Goal: Find specific page/section: Find specific page/section

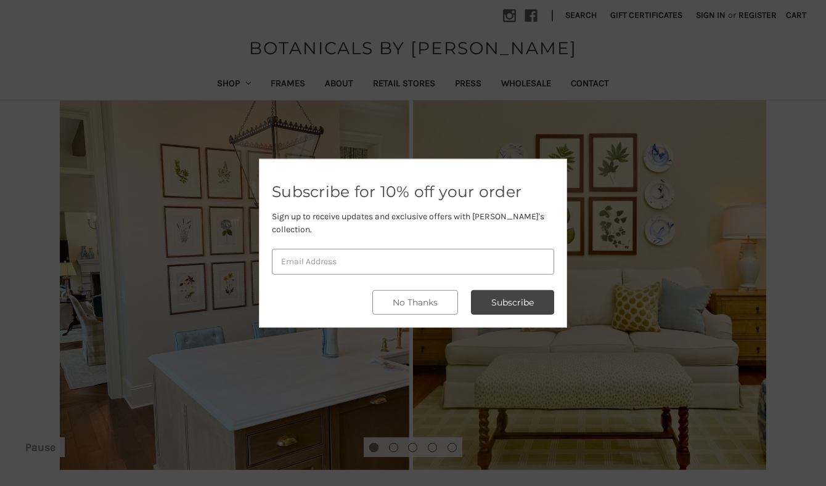
click at [561, 51] on div at bounding box center [413, 243] width 826 height 486
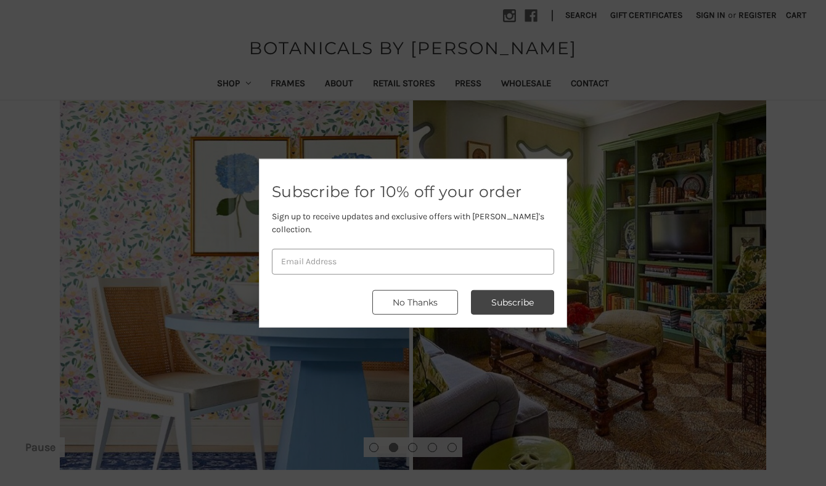
click at [427, 295] on button "No Thanks" at bounding box center [415, 302] width 86 height 25
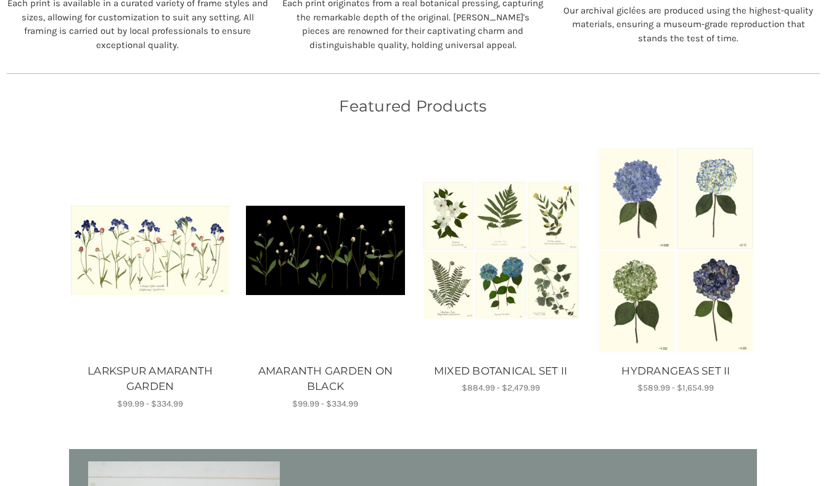
scroll to position [645, 0]
click at [115, 255] on img "LARKSPUR AMARANTH GARDEN, Price range from $99.99 to $334.99\a\a" at bounding box center [150, 250] width 158 height 89
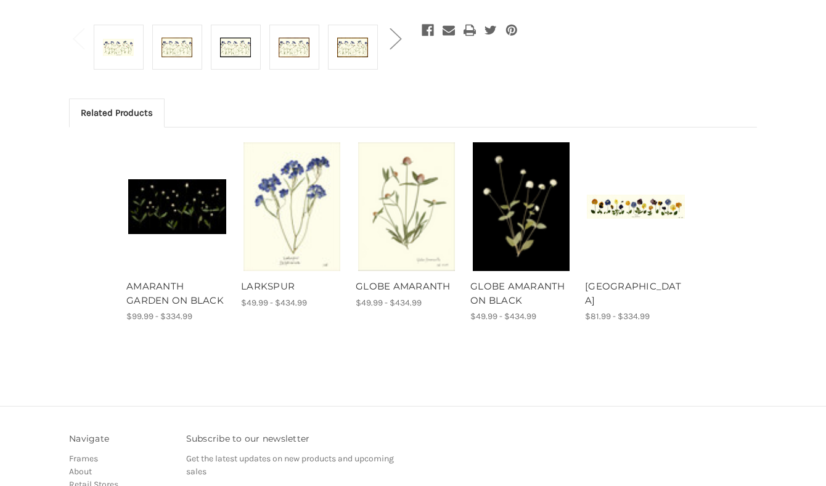
scroll to position [523, 0]
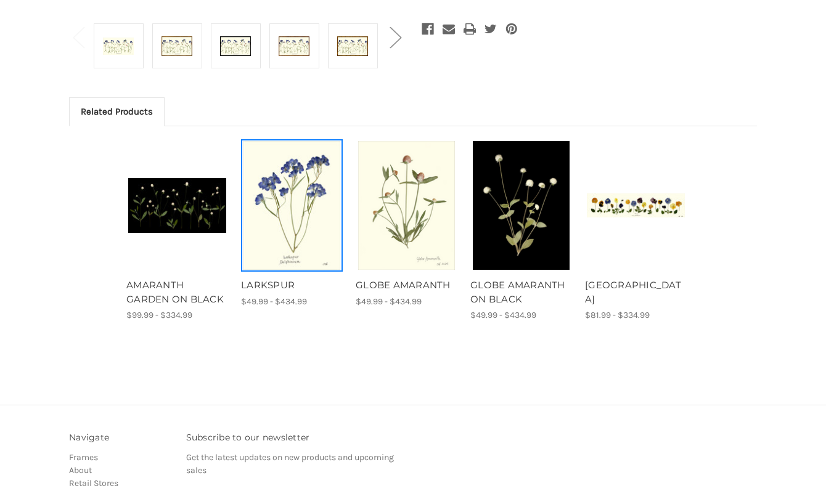
click at [287, 219] on img "LARKSPUR, Price range from $49.99 to $434.99\a\a" at bounding box center [292, 205] width 98 height 129
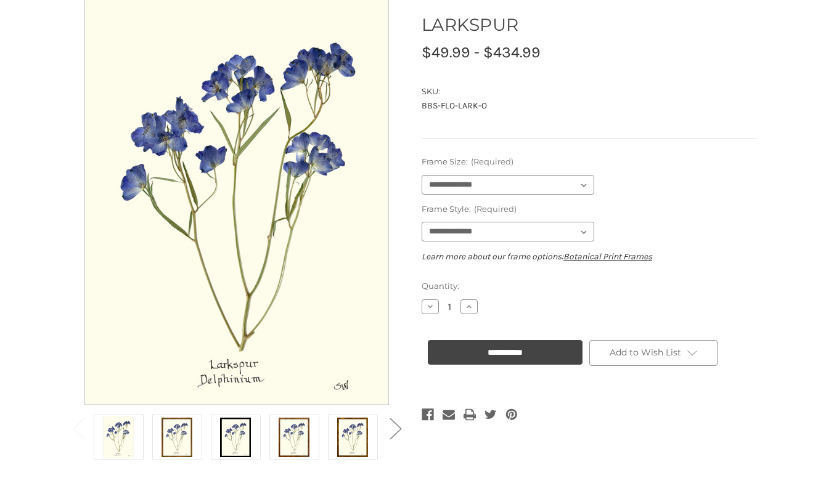
scroll to position [133, 0]
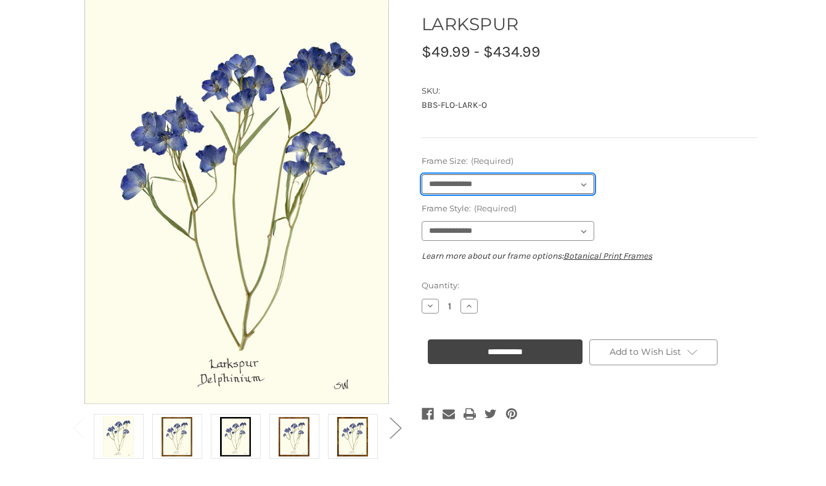
select select "****"
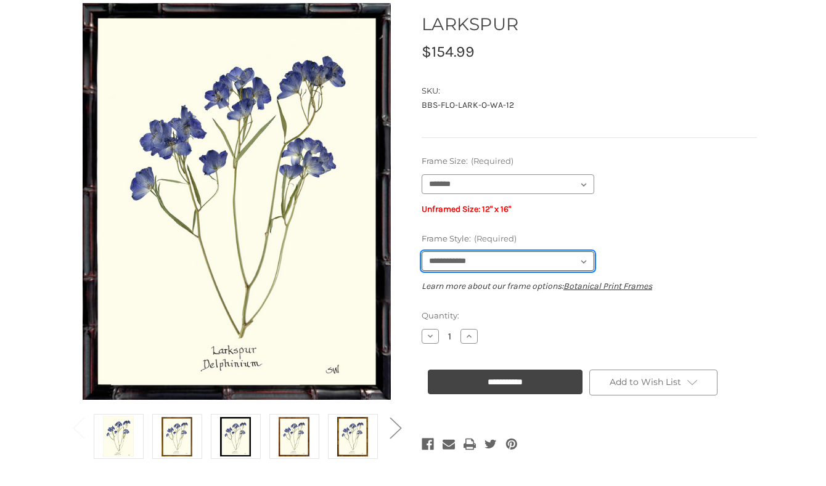
select select "****"
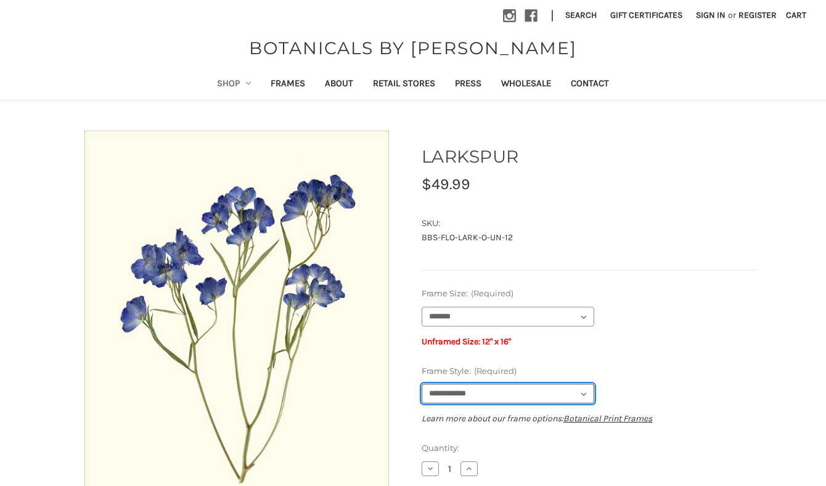
scroll to position [0, 0]
click at [213, 83] on link "Shop" at bounding box center [234, 85] width 54 height 30
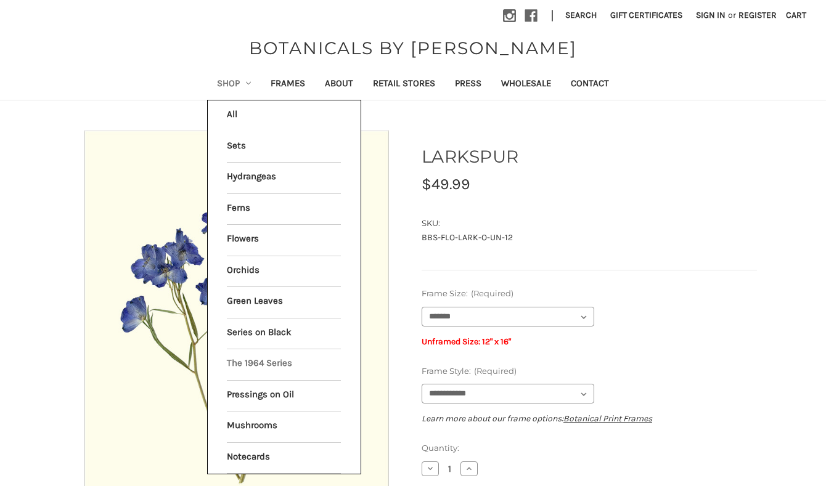
click at [269, 356] on link "The 1964 Series" at bounding box center [284, 364] width 114 height 31
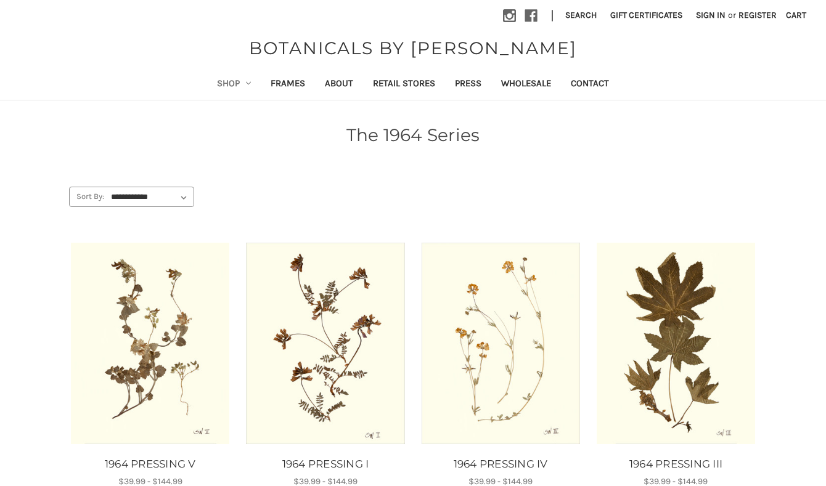
click at [214, 81] on link "Shop" at bounding box center [234, 85] width 54 height 30
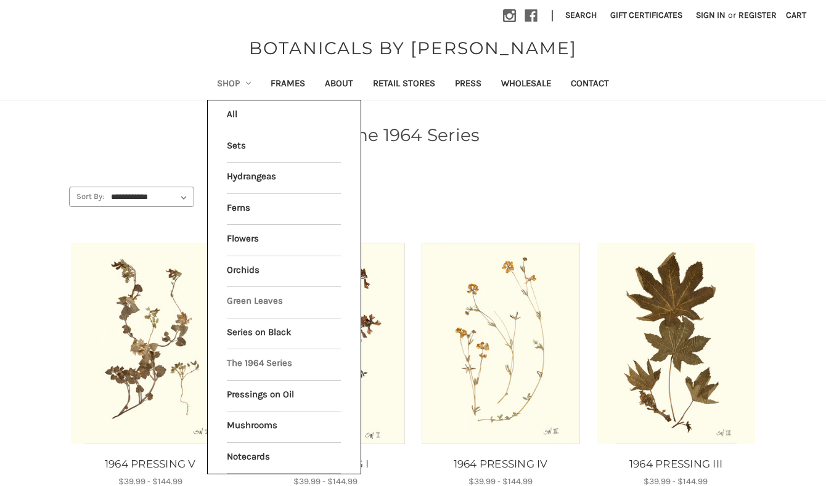
click at [249, 295] on link "Green Leaves" at bounding box center [284, 302] width 114 height 31
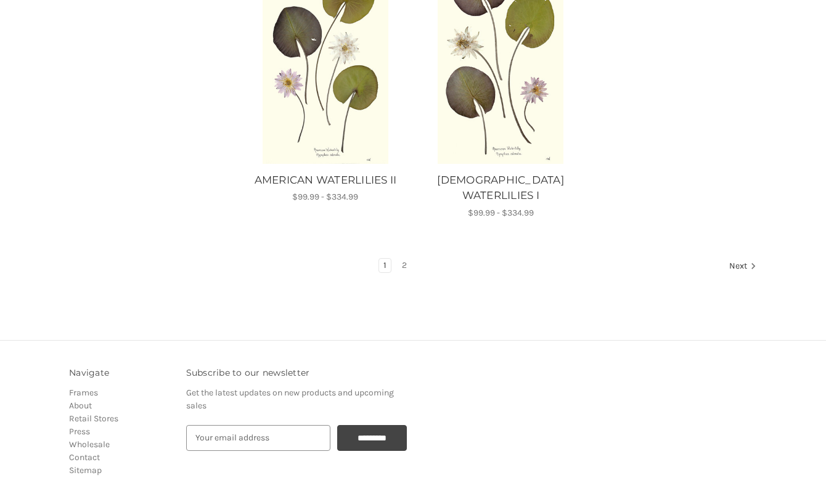
scroll to position [1620, 0]
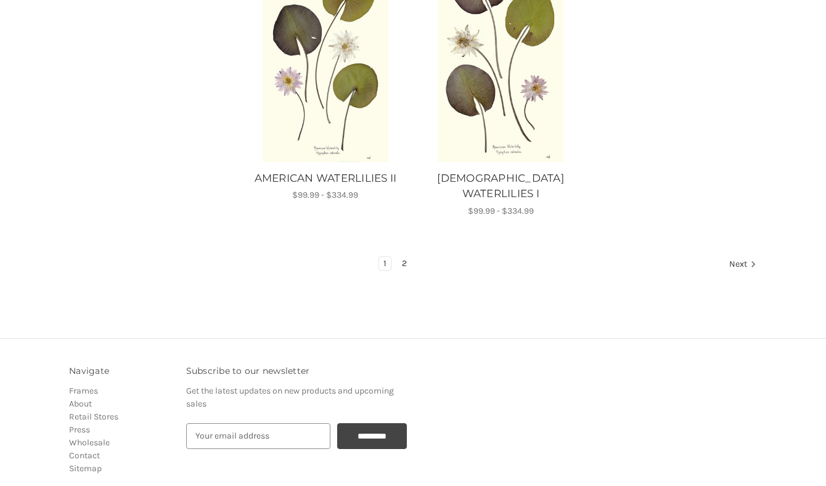
click at [404, 257] on link "2" at bounding box center [405, 264] width 14 height 14
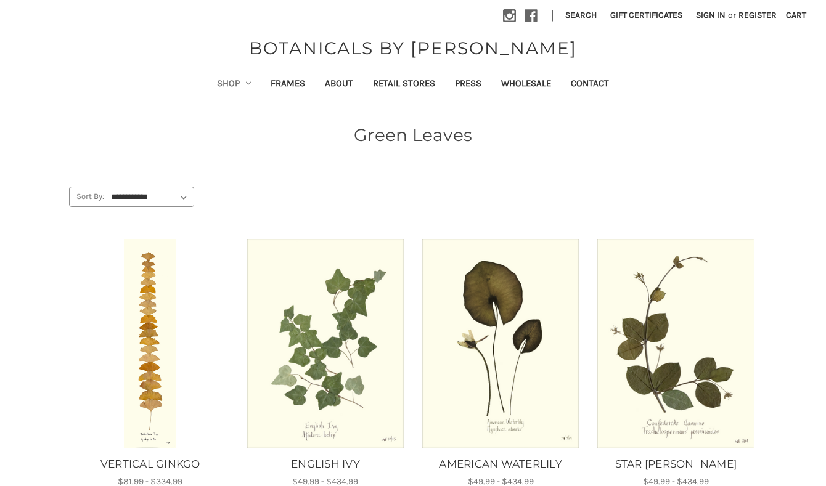
click at [213, 81] on link "Shop" at bounding box center [234, 85] width 54 height 30
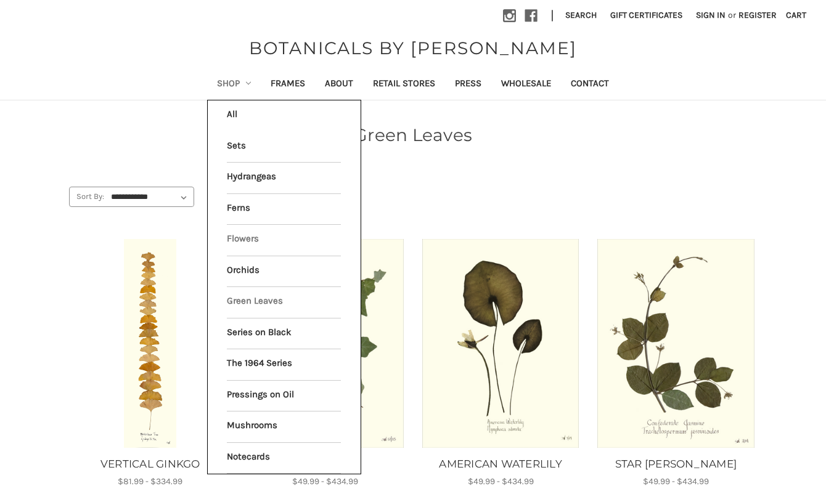
click at [248, 237] on link "Flowers" at bounding box center [284, 240] width 114 height 31
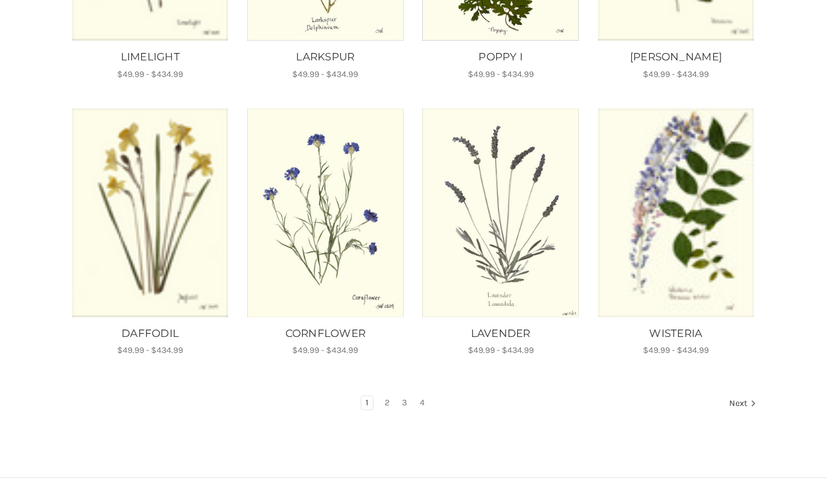
scroll to position [720, 0]
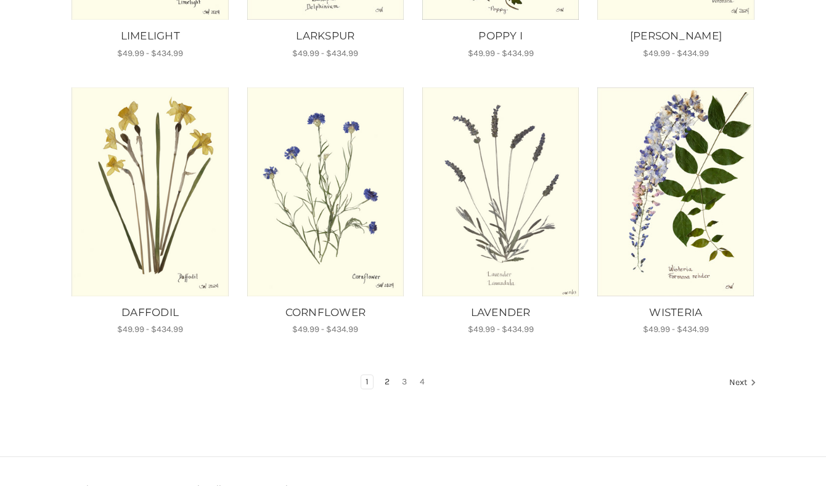
click at [385, 375] on link "2" at bounding box center [387, 382] width 14 height 14
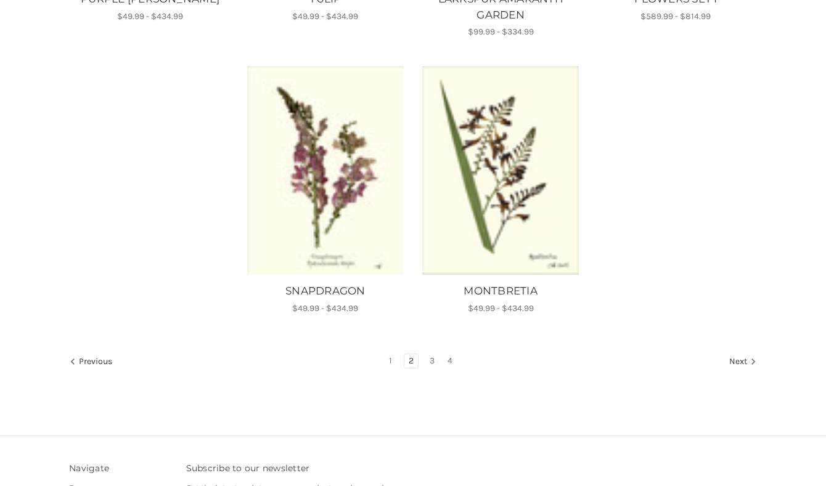
scroll to position [1019, 0]
click at [430, 354] on link "3" at bounding box center [432, 361] width 14 height 14
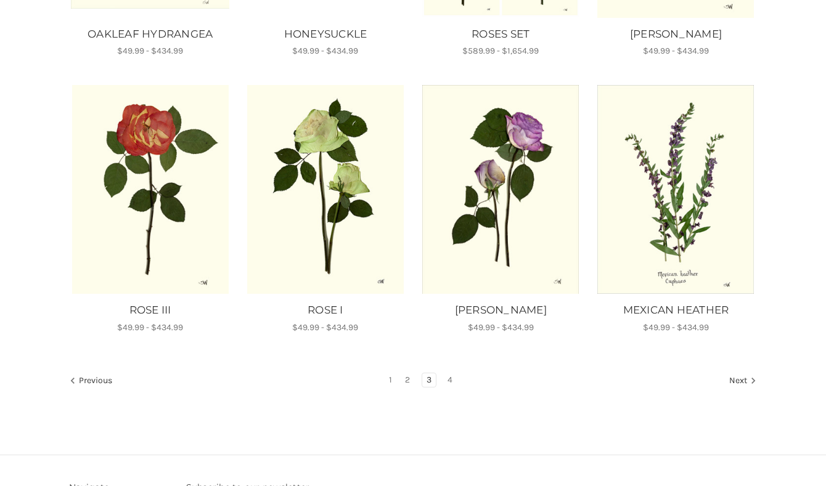
scroll to position [709, 0]
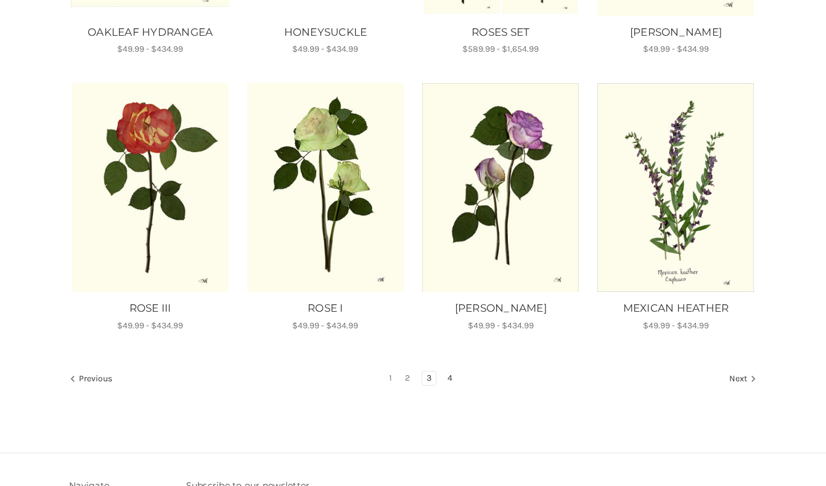
click at [449, 373] on link "4" at bounding box center [450, 379] width 14 height 14
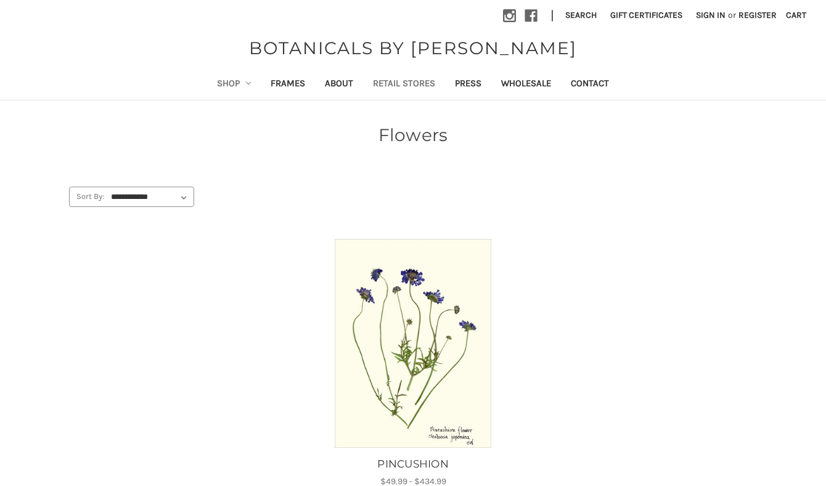
click at [399, 85] on link "Retail Stores" at bounding box center [404, 85] width 82 height 30
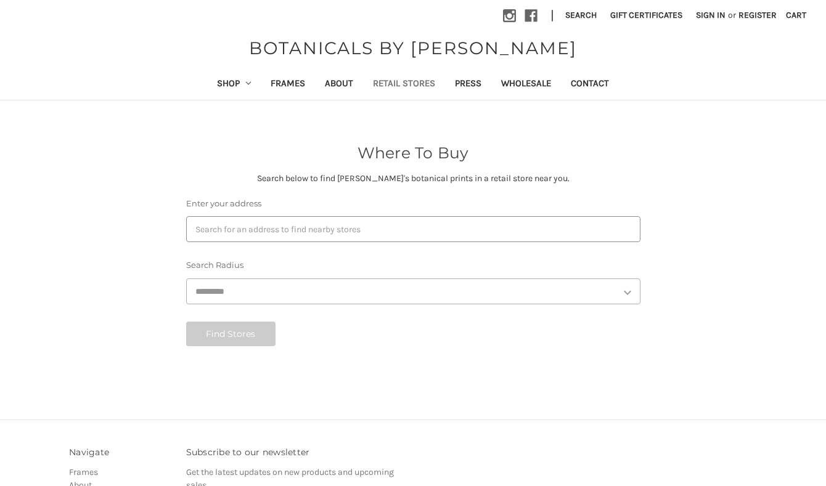
select select "***"
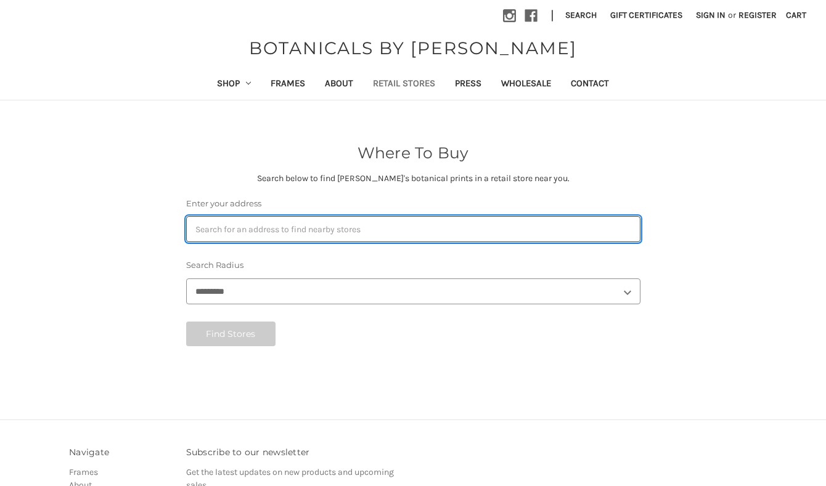
click at [338, 230] on input "Enter your address" at bounding box center [413, 229] width 454 height 26
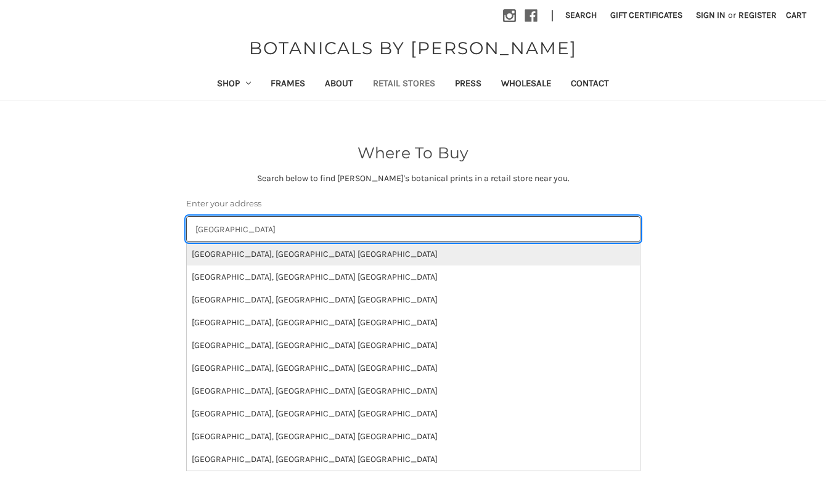
type input "louisville"
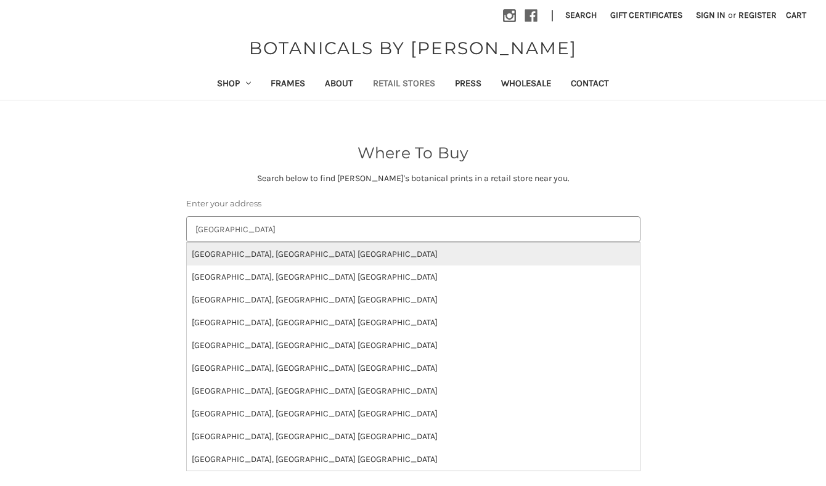
click at [259, 253] on li "Louisville, KY US" at bounding box center [413, 254] width 453 height 23
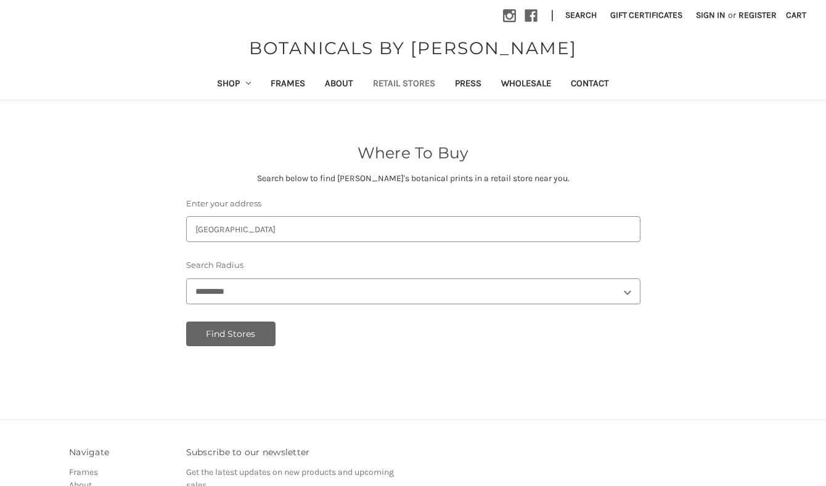
click at [255, 337] on button "Find Stores" at bounding box center [231, 334] width 90 height 25
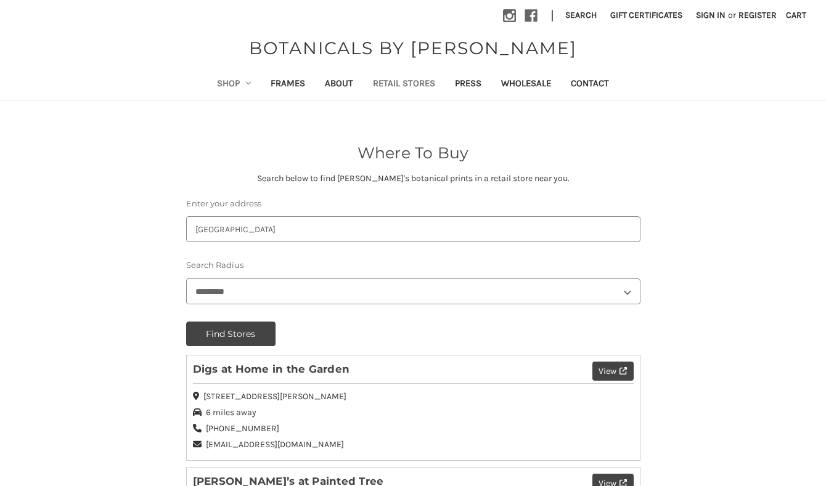
click at [216, 90] on link "Shop" at bounding box center [234, 85] width 54 height 30
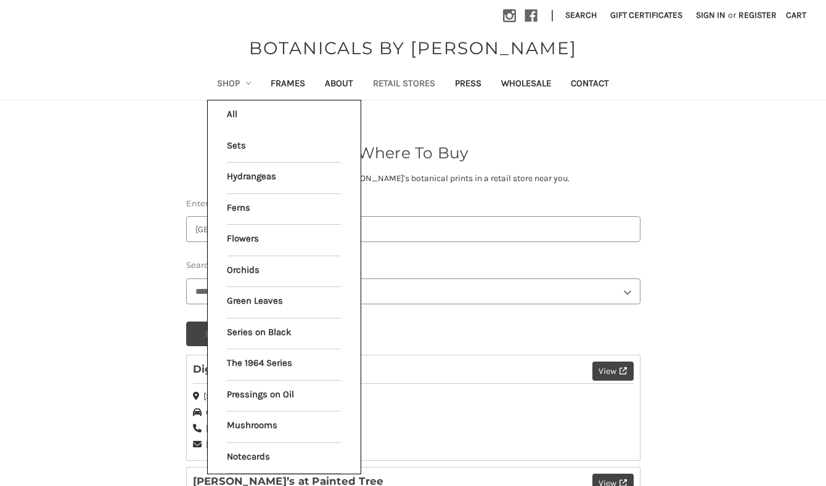
click at [220, 86] on link "Shop" at bounding box center [234, 85] width 54 height 30
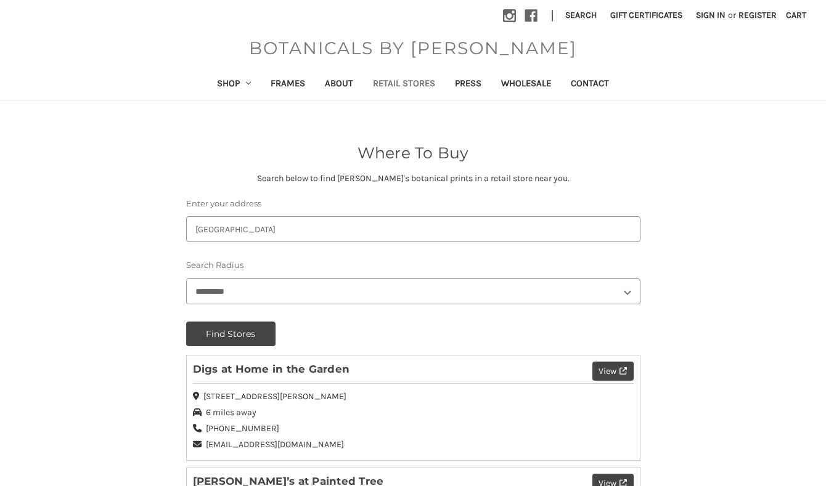
click at [353, 52] on span "BOTANICALS BY [PERSON_NAME]" at bounding box center [413, 48] width 340 height 26
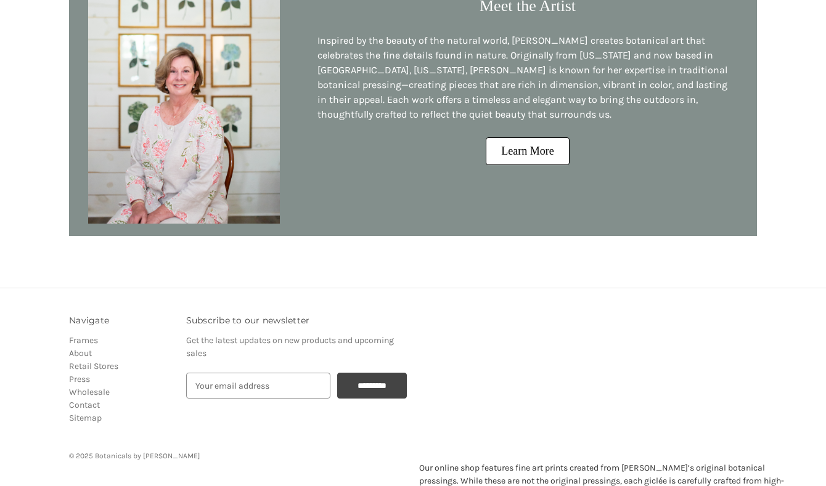
scroll to position [1181, 0]
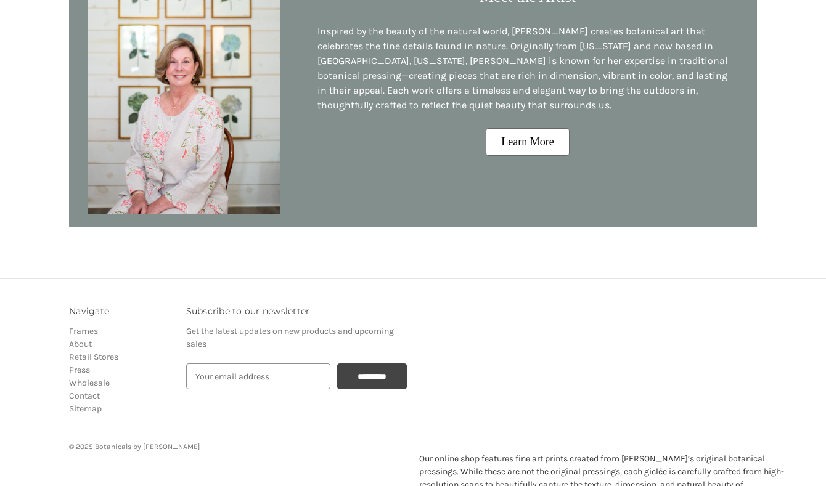
click at [509, 143] on link "Learn More" at bounding box center [527, 142] width 83 height 28
